Goal: Task Accomplishment & Management: Manage account settings

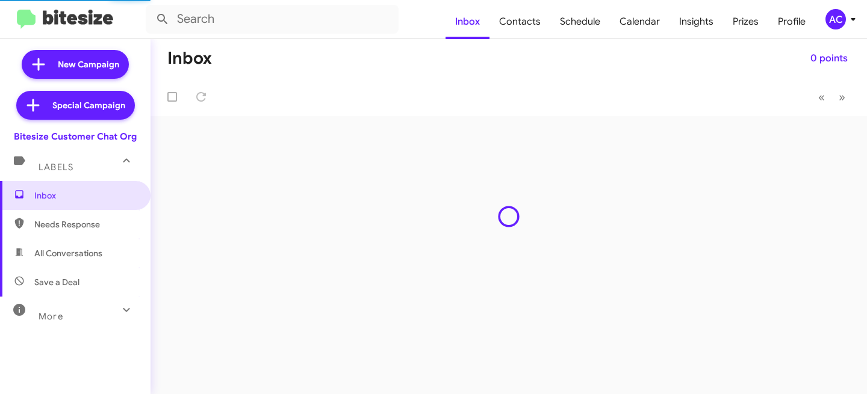
click at [844, 16] on div "AC" at bounding box center [836, 19] width 20 height 20
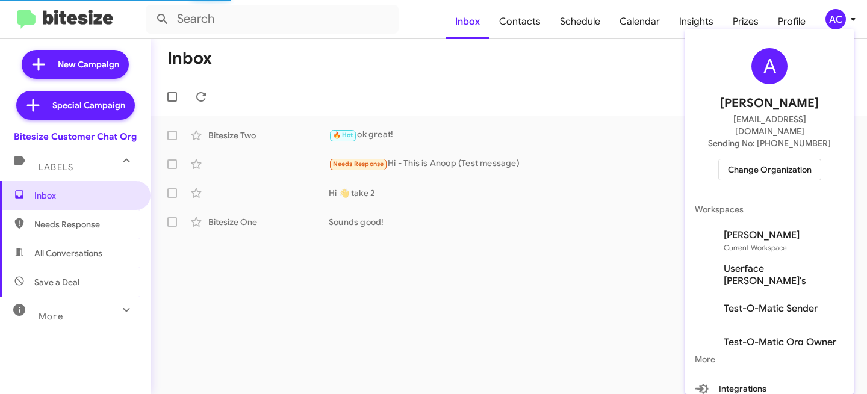
click at [793, 160] on span "Change Organization" at bounding box center [770, 170] width 84 height 20
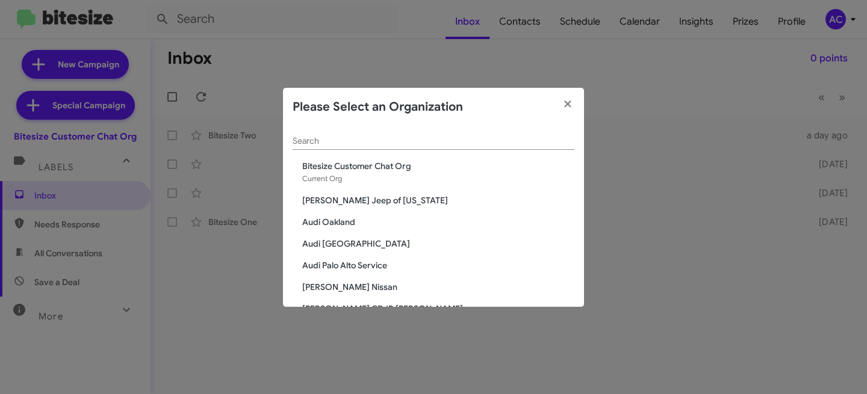
click at [322, 143] on input "Search" at bounding box center [434, 142] width 282 height 10
paste input "Hyundai Genesis"
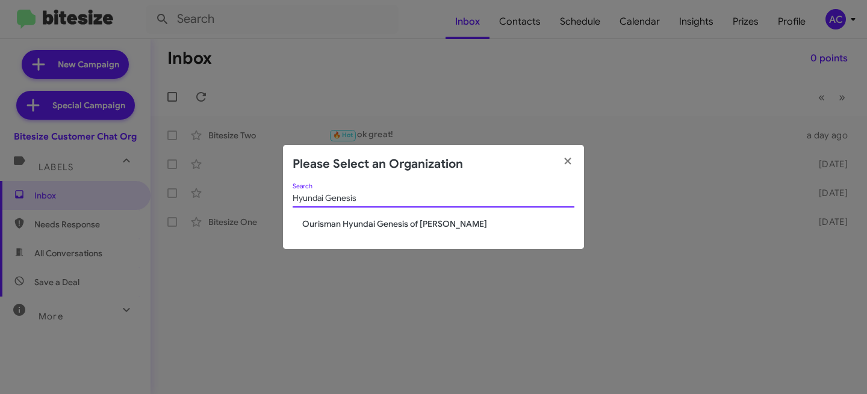
type input "Hyundai Genesis"
click at [388, 225] on span "Ourisman Hyundai Genesis of [PERSON_NAME]" at bounding box center [438, 224] width 272 height 12
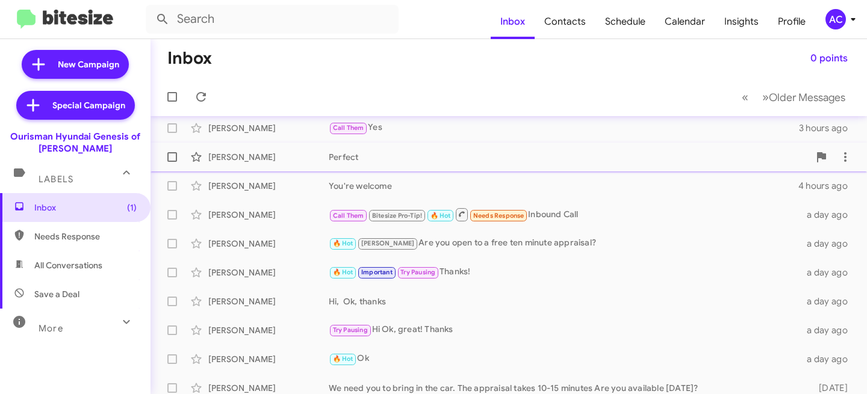
scroll to position [72, 0]
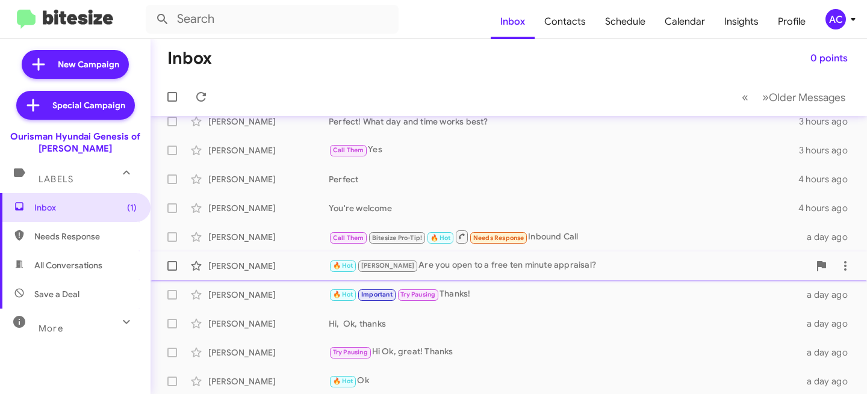
click at [516, 270] on div "🔥 Hot [PERSON_NAME] Are you open to a free ten minute appraisal?" at bounding box center [569, 266] width 480 height 14
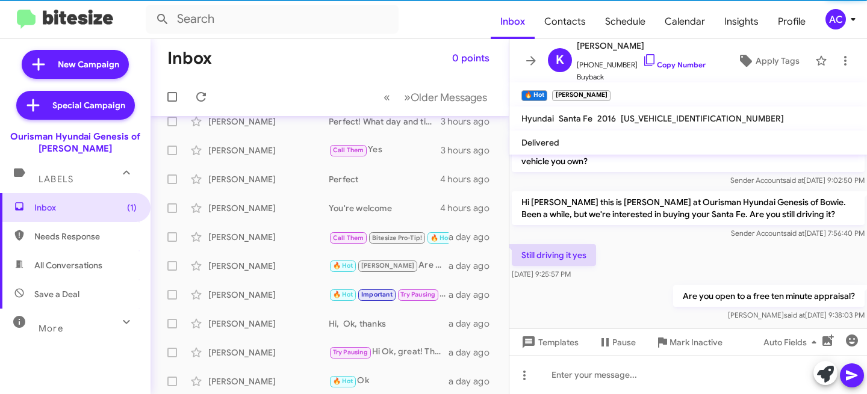
scroll to position [577, 0]
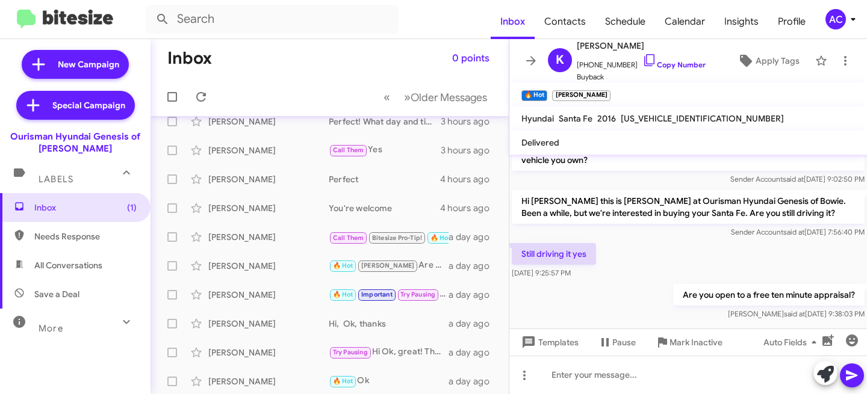
drag, startPoint x: 822, startPoint y: 279, endPoint x: 856, endPoint y: 277, distance: 33.8
click at [856, 282] on div "Are you open to a free ten minute appraisal? [PERSON_NAME] said at [DATE] 9:38:…" at bounding box center [688, 302] width 358 height 41
click at [259, 270] on div "[PERSON_NAME]" at bounding box center [268, 266] width 120 height 12
click at [264, 241] on div "[PERSON_NAME]" at bounding box center [268, 237] width 120 height 12
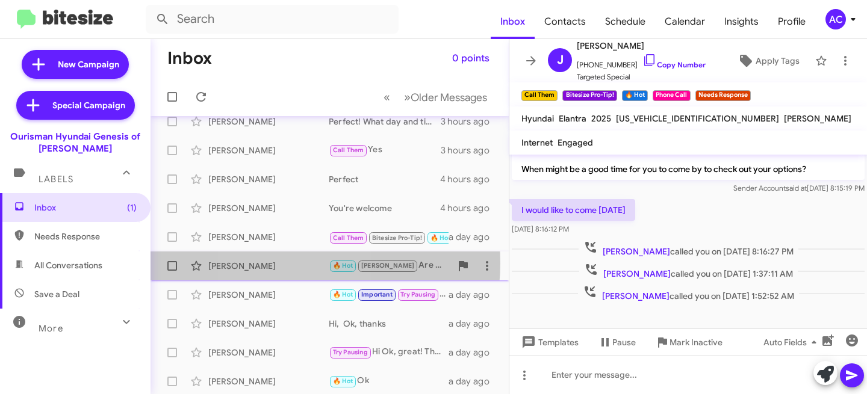
click at [282, 263] on div "[PERSON_NAME]" at bounding box center [268, 266] width 120 height 12
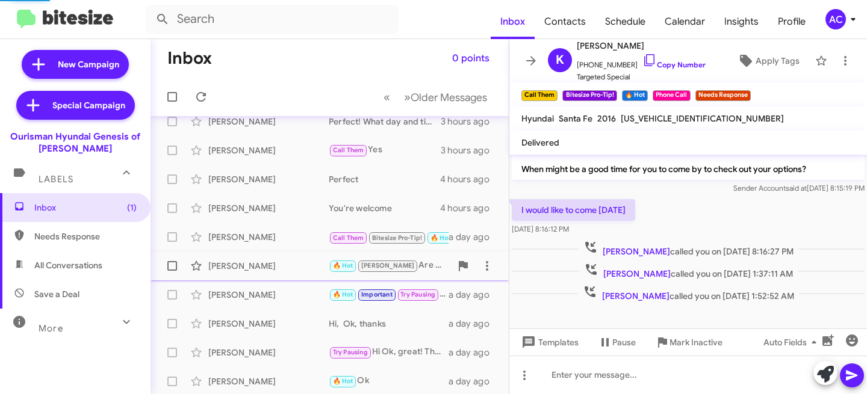
scroll to position [577, 0]
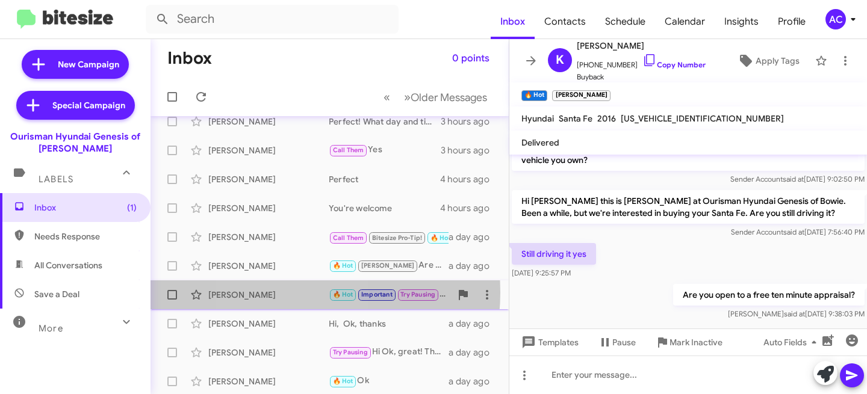
click at [281, 293] on div "[PERSON_NAME]" at bounding box center [268, 295] width 120 height 12
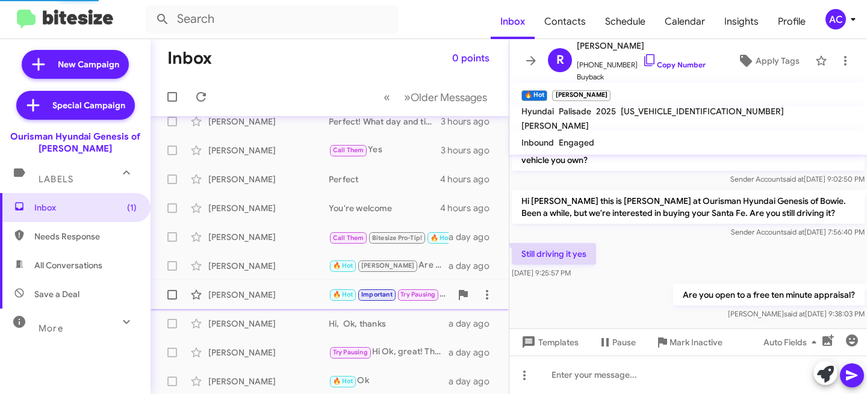
scroll to position [1054, 0]
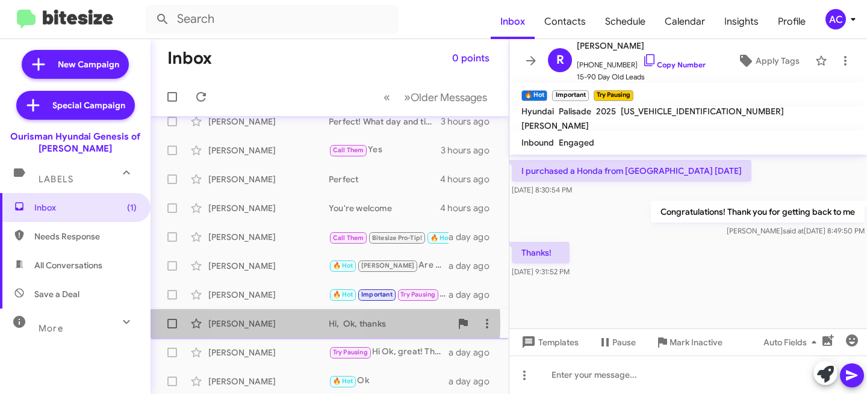
click at [279, 324] on div "[PERSON_NAME]" at bounding box center [268, 324] width 120 height 12
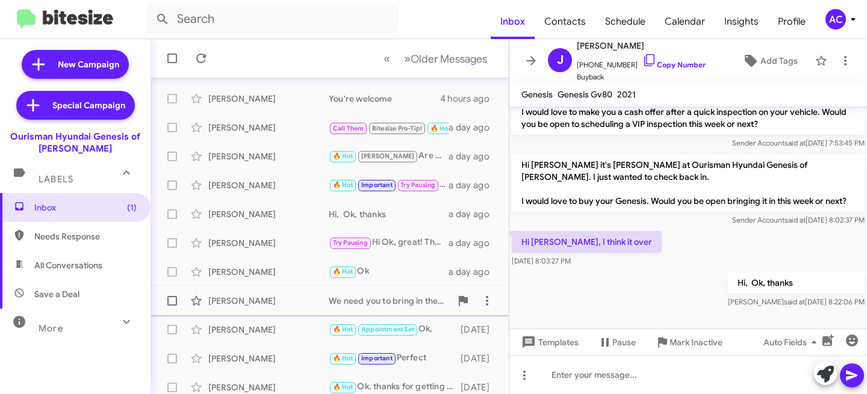
scroll to position [234, 0]
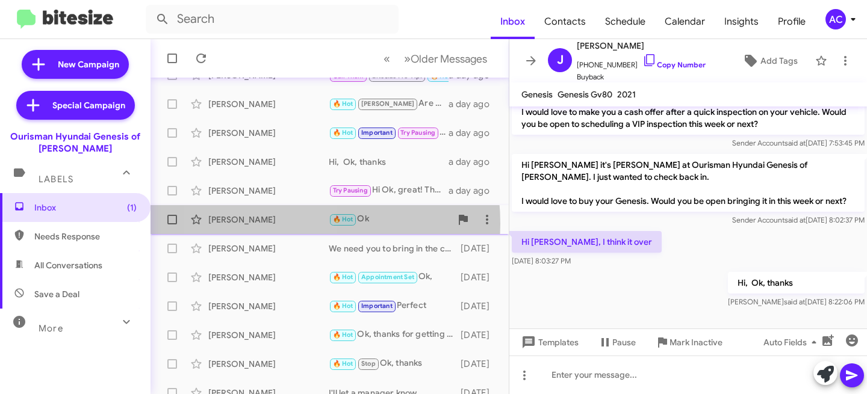
click at [266, 224] on div "[PERSON_NAME]" at bounding box center [268, 220] width 120 height 12
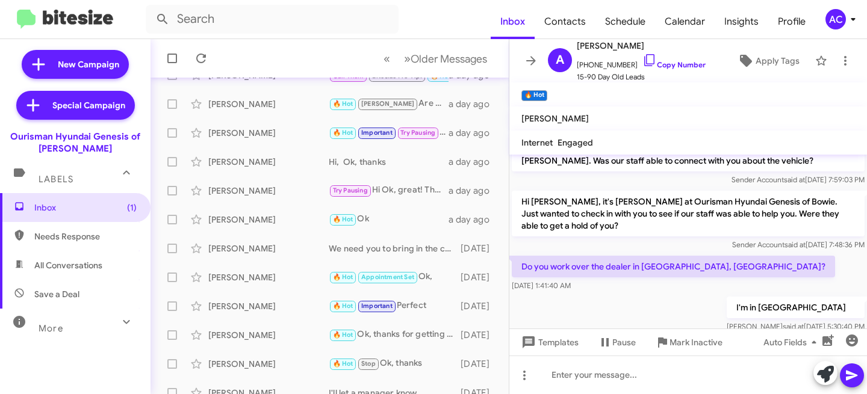
scroll to position [570, 0]
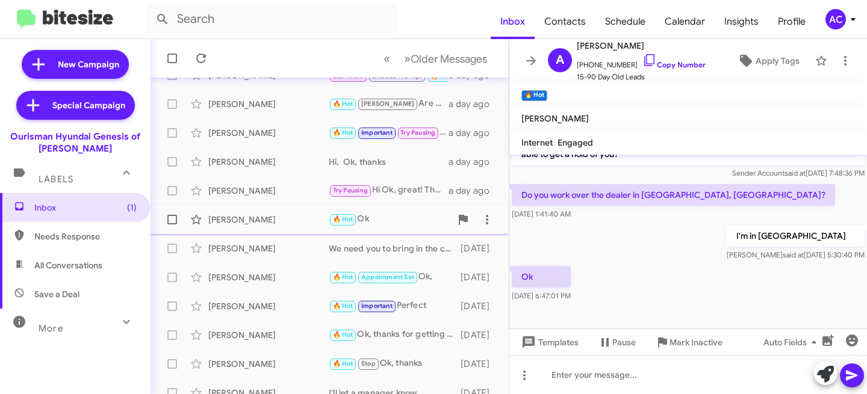
click at [264, 218] on div "[PERSON_NAME]" at bounding box center [268, 220] width 120 height 12
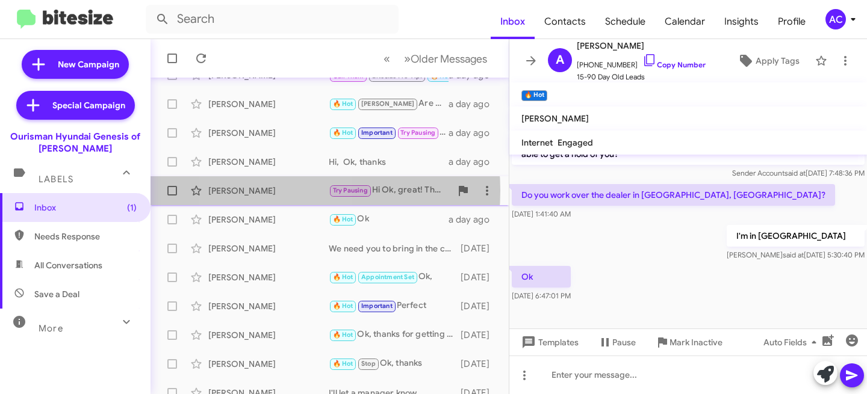
click at [273, 191] on div "[PERSON_NAME]" at bounding box center [268, 191] width 120 height 12
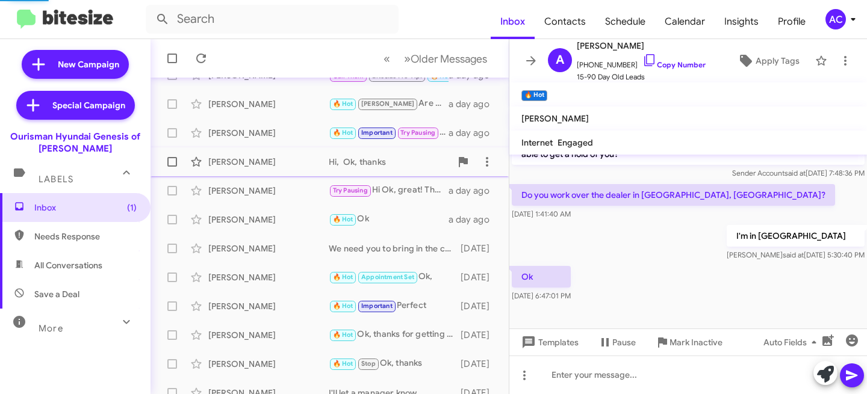
click at [276, 156] on div "[PERSON_NAME]" at bounding box center [268, 162] width 120 height 12
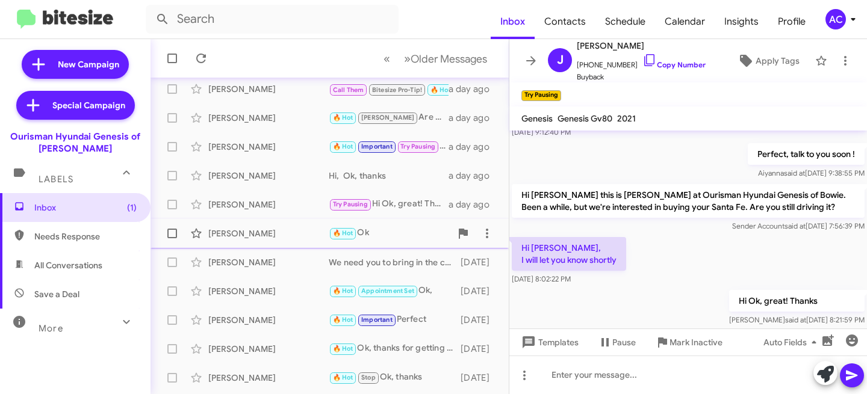
scroll to position [227, 0]
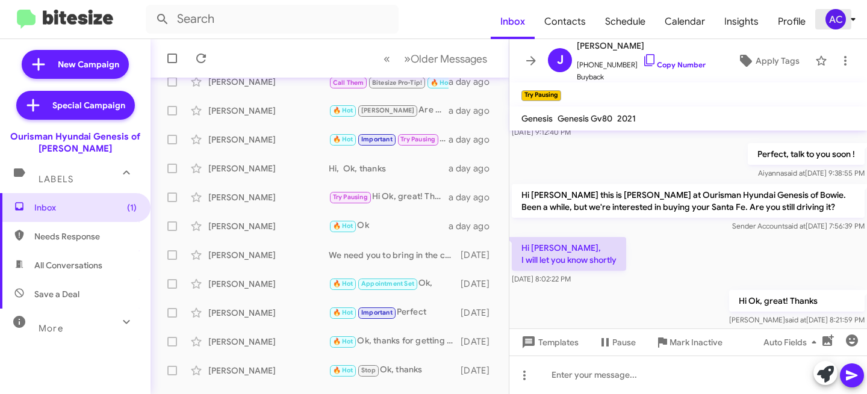
click at [840, 20] on div "AC" at bounding box center [836, 19] width 20 height 20
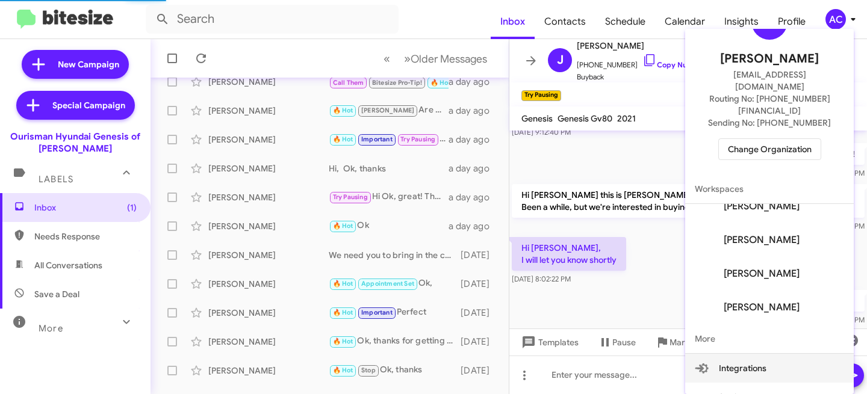
scroll to position [72, 0]
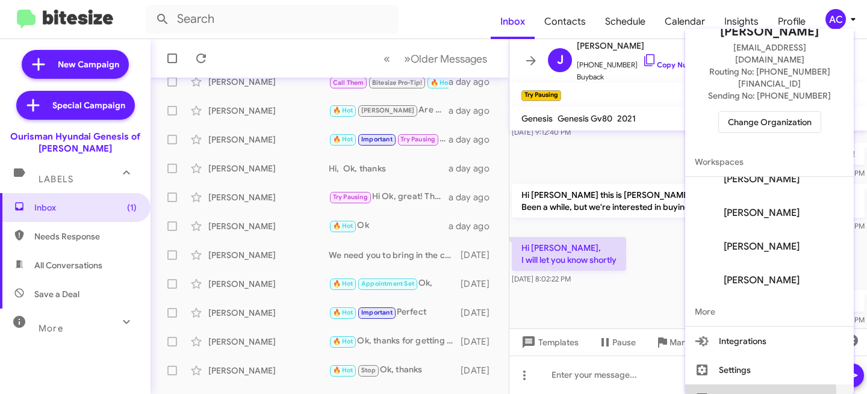
click at [768, 385] on button "Sign out" at bounding box center [769, 399] width 169 height 29
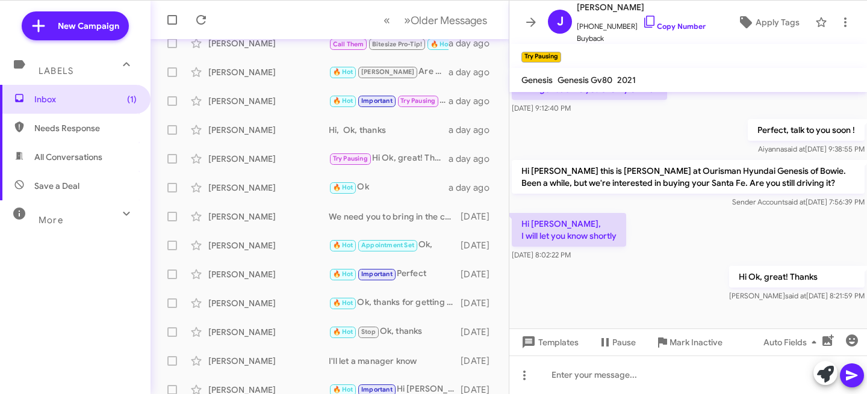
scroll to position [272, 0]
